Goal: Information Seeking & Learning: Check status

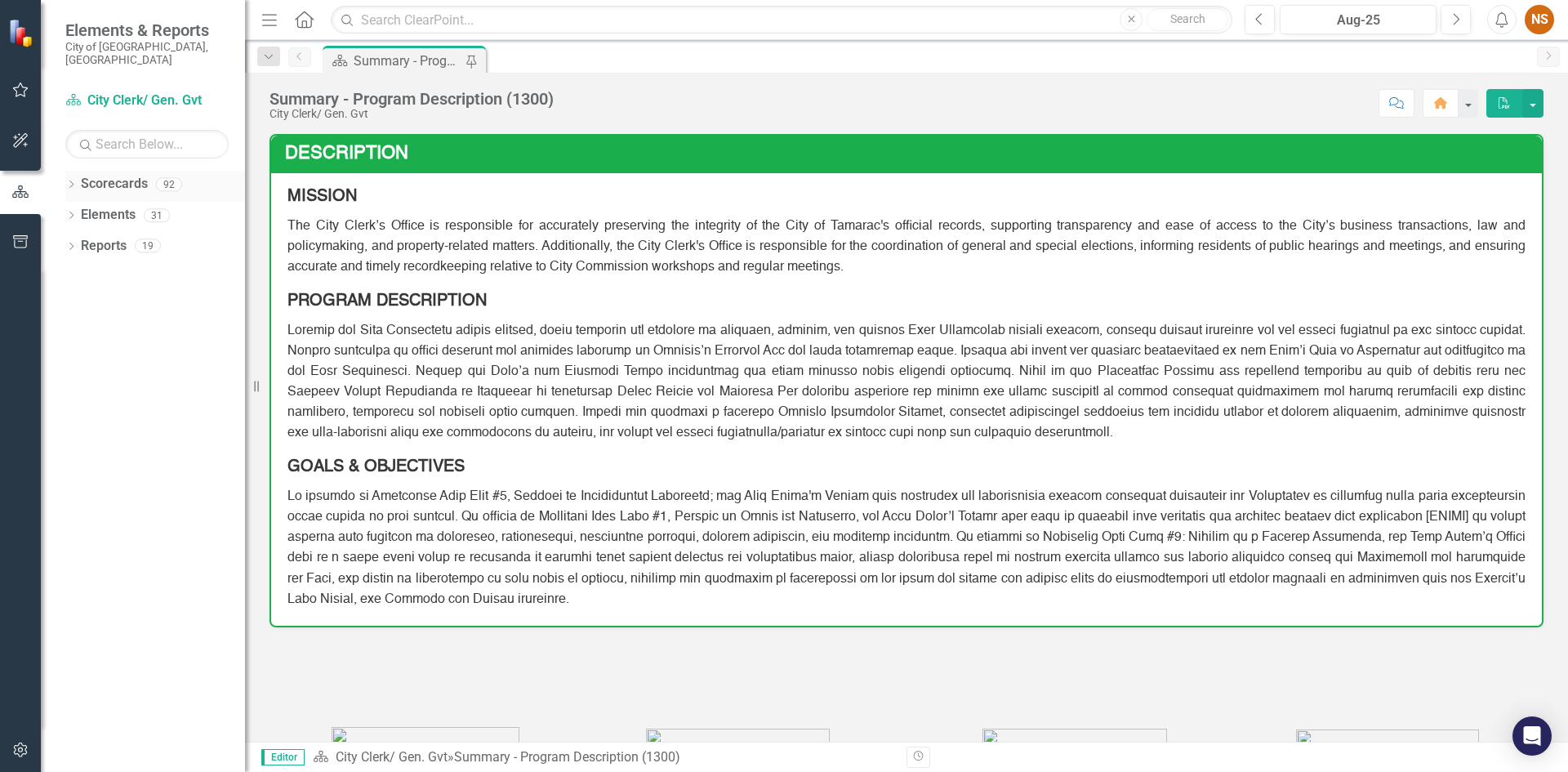
click at [70, 181] on icon "Dropdown" at bounding box center [71, 186] width 11 height 9
click at [76, 208] on div "Dropdown" at bounding box center [79, 215] width 12 height 14
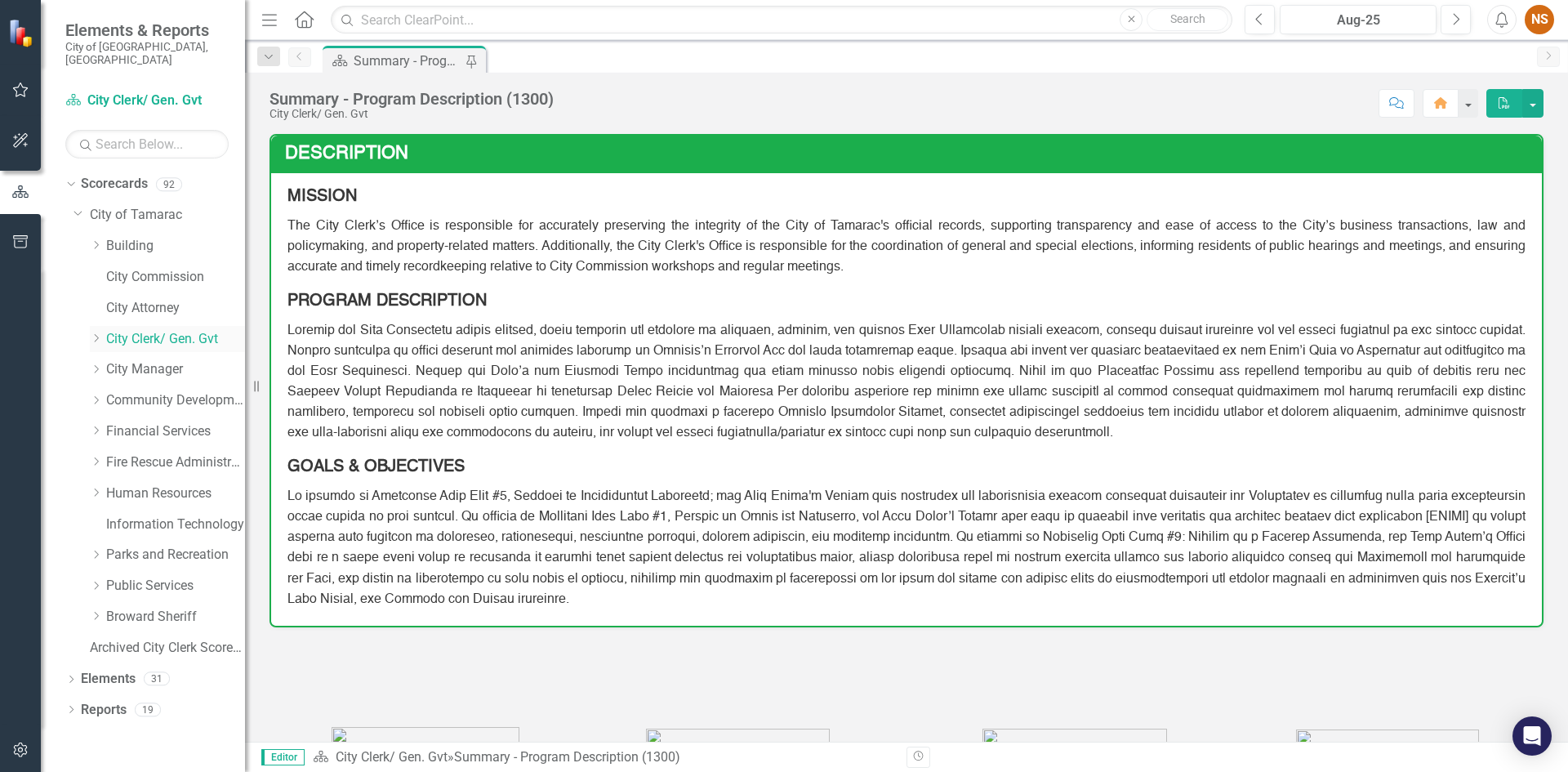
click at [95, 333] on icon "Dropdown" at bounding box center [96, 338] width 12 height 9
click at [148, 423] on link "Records Management Program" at bounding box center [183, 432] width 122 height 19
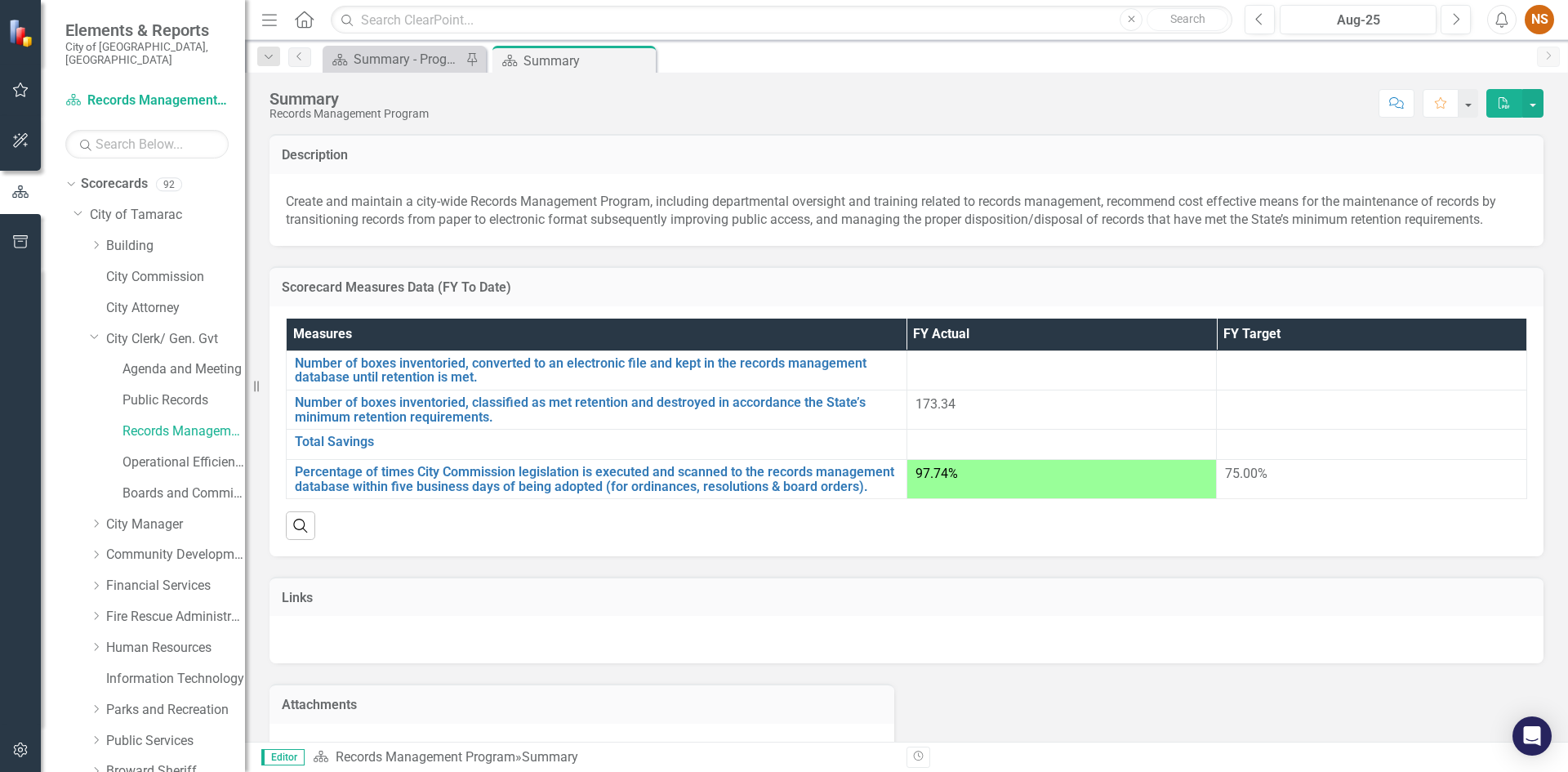
click at [1086, 120] on div "Summary Records Management Program Score: N/A Aug-25 Completed Comment Favorite…" at bounding box center [907, 97] width 1324 height 49
drag, startPoint x: 894, startPoint y: 110, endPoint x: 905, endPoint y: 85, distance: 27.3
click at [895, 108] on div "Score: N/A Aug-25 Completed Comment Favorite PDF" at bounding box center [990, 103] width 1107 height 28
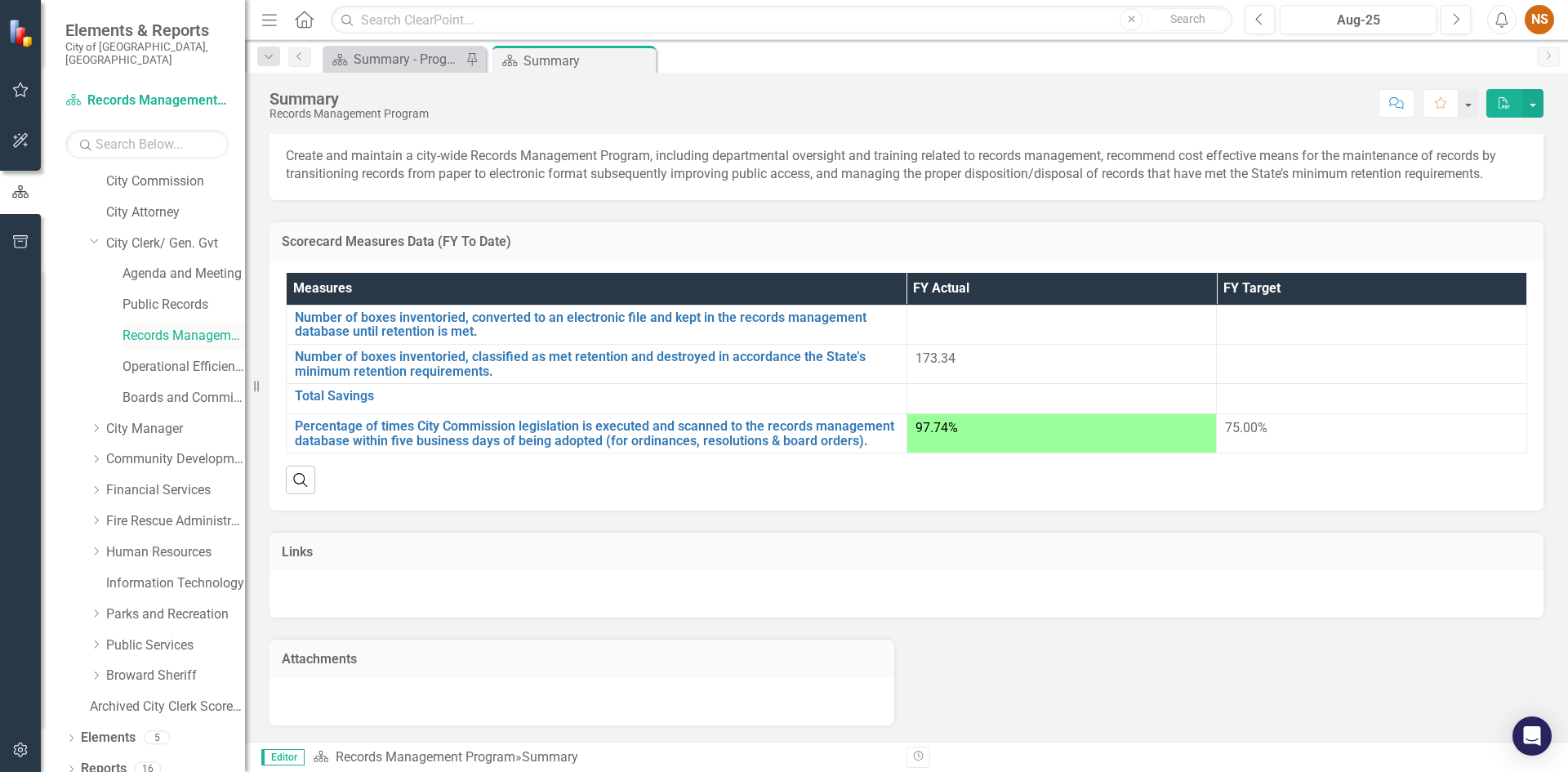
scroll to position [97, 0]
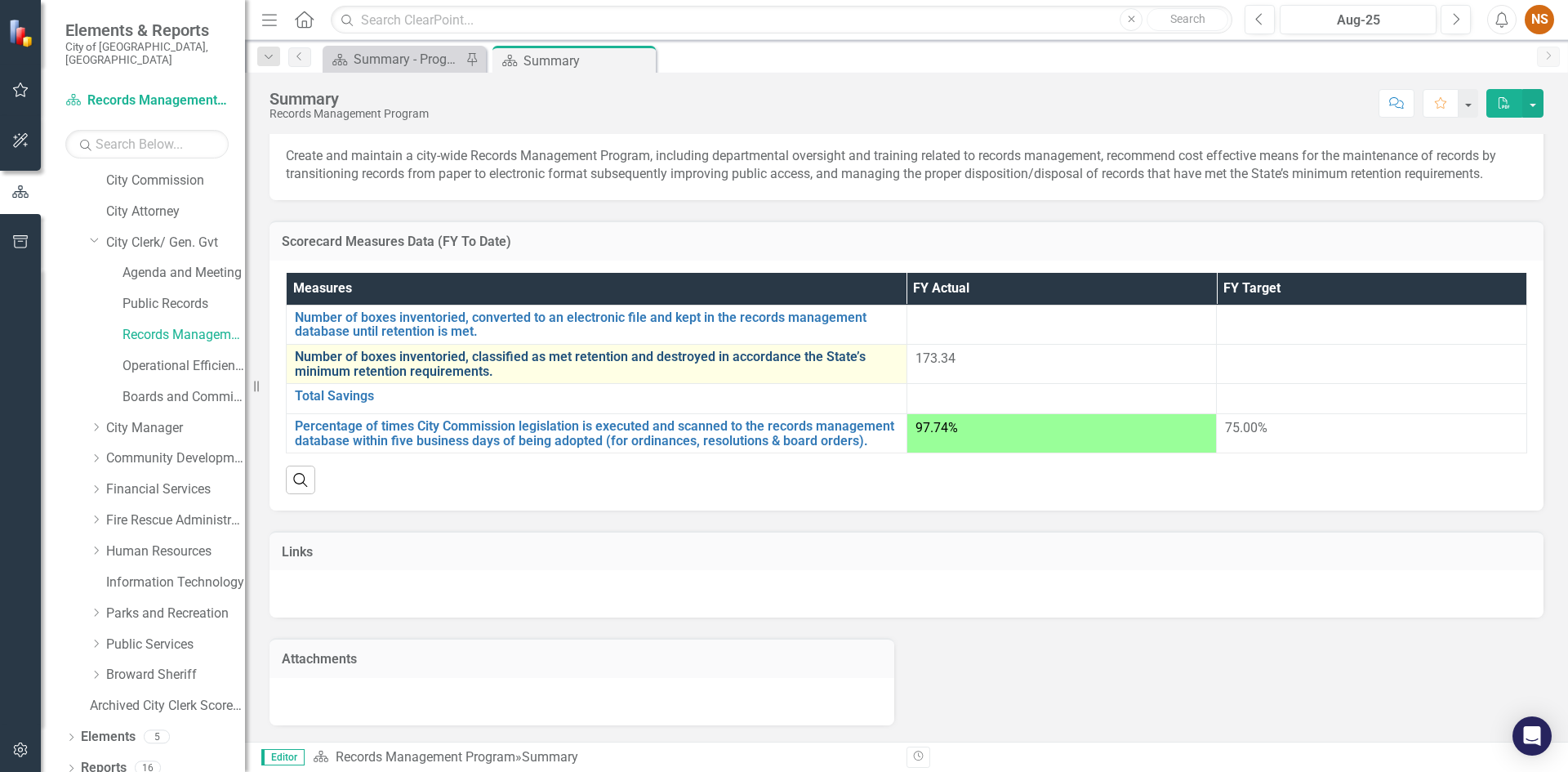
click at [386, 349] on link "Number of boxes inventoried, classified as met retention and destroyed in accor…" at bounding box center [597, 363] width 604 height 28
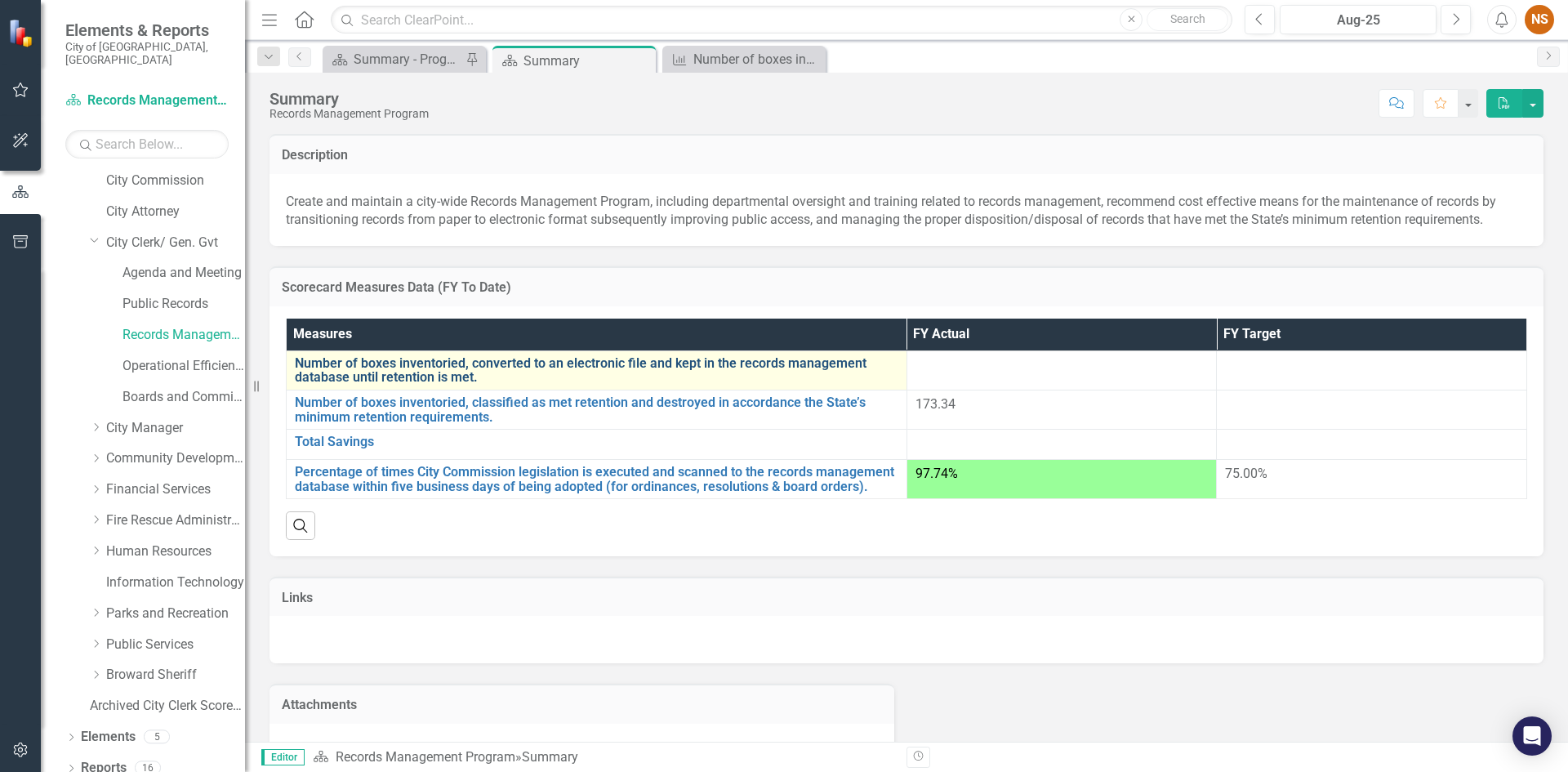
click at [342, 377] on link "Number of boxes inventoried, converted to an electronic file and kept in the re…" at bounding box center [597, 370] width 604 height 28
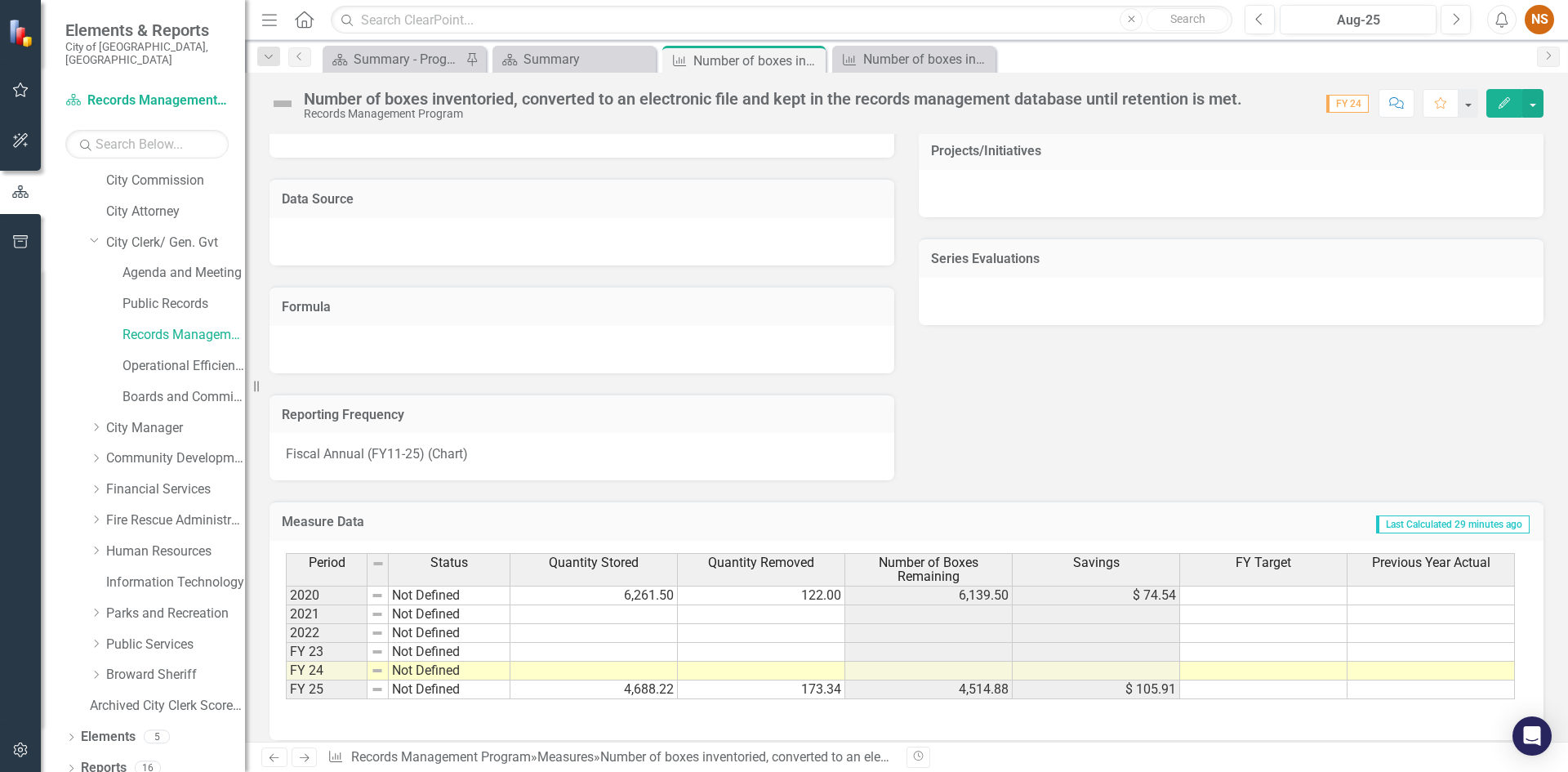
scroll to position [872, 0]
